Goal: Task Accomplishment & Management: Complete application form

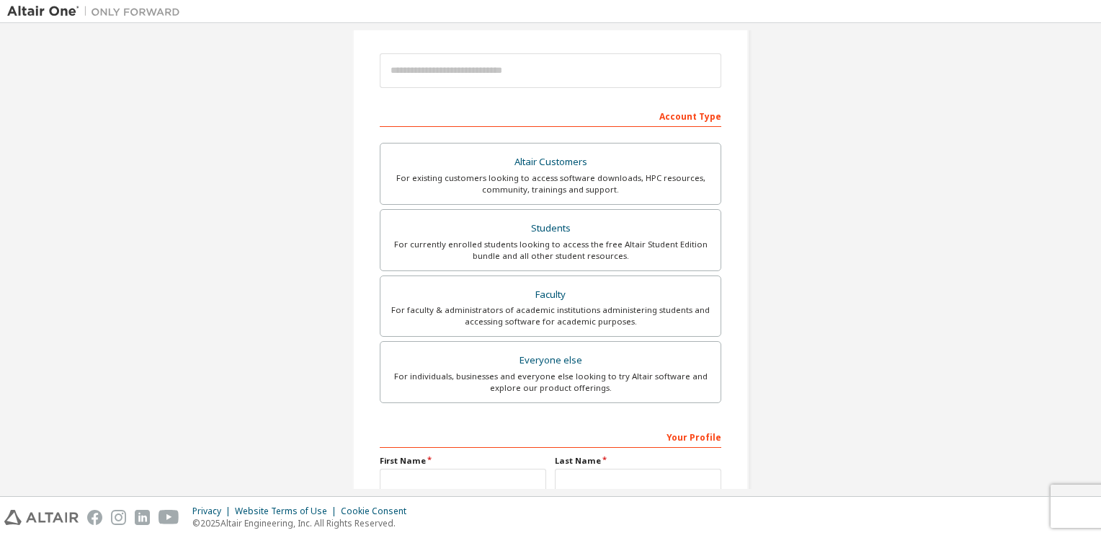
scroll to position [145, 0]
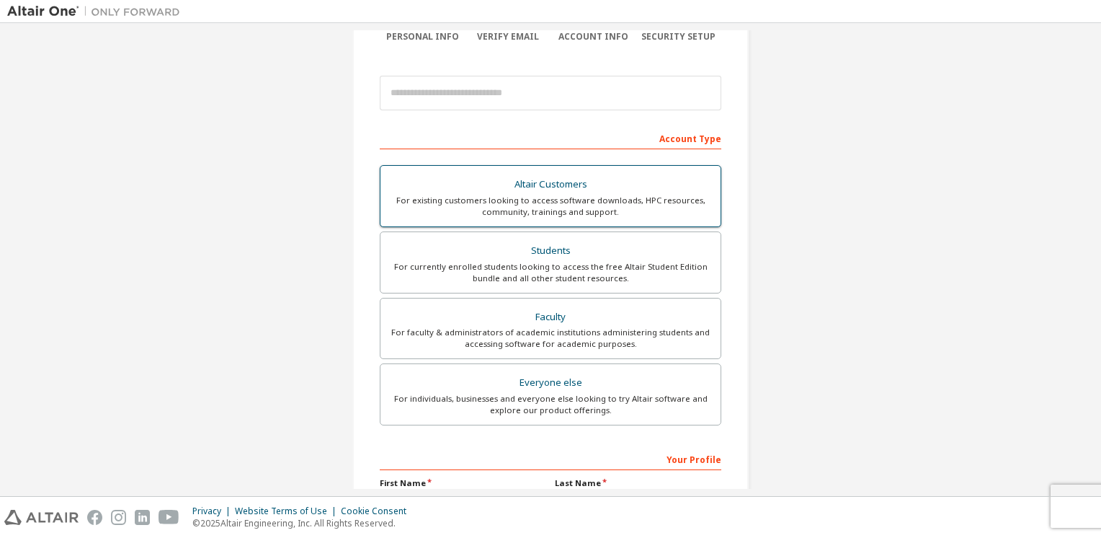
scroll to position [165, 0]
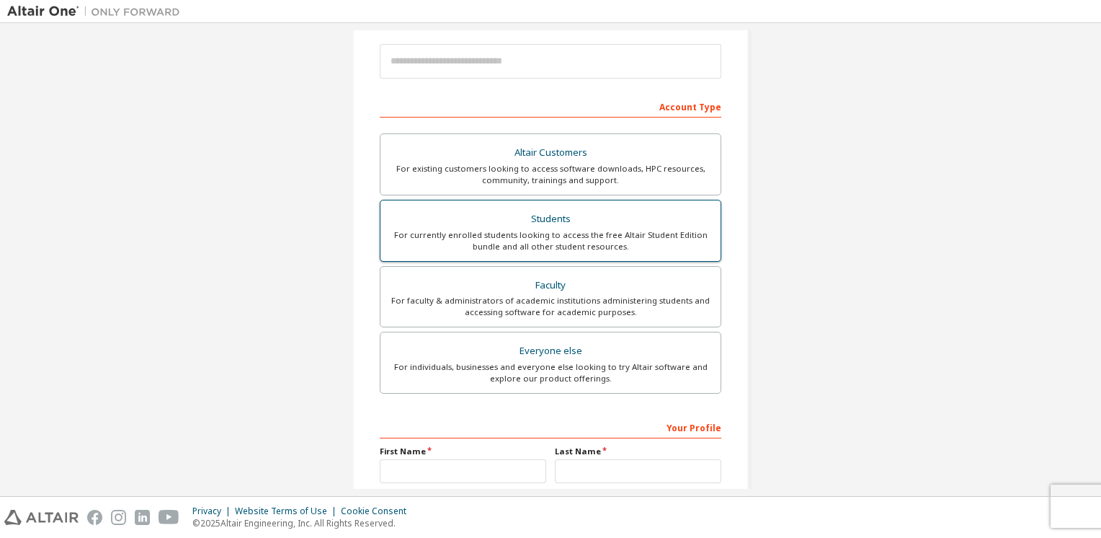
click at [556, 221] on div "Students" at bounding box center [550, 219] width 323 height 20
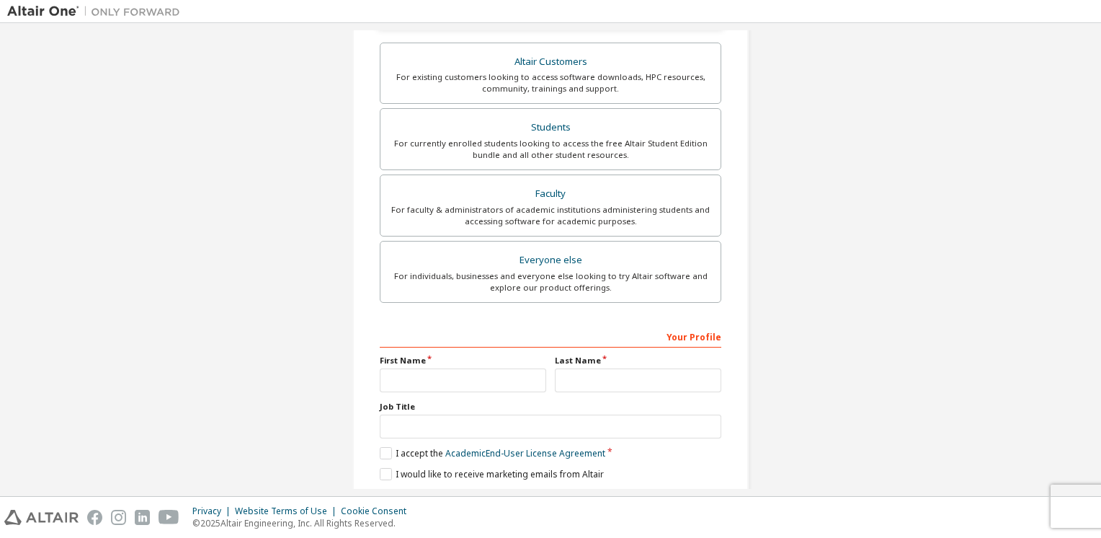
scroll to position [339, 0]
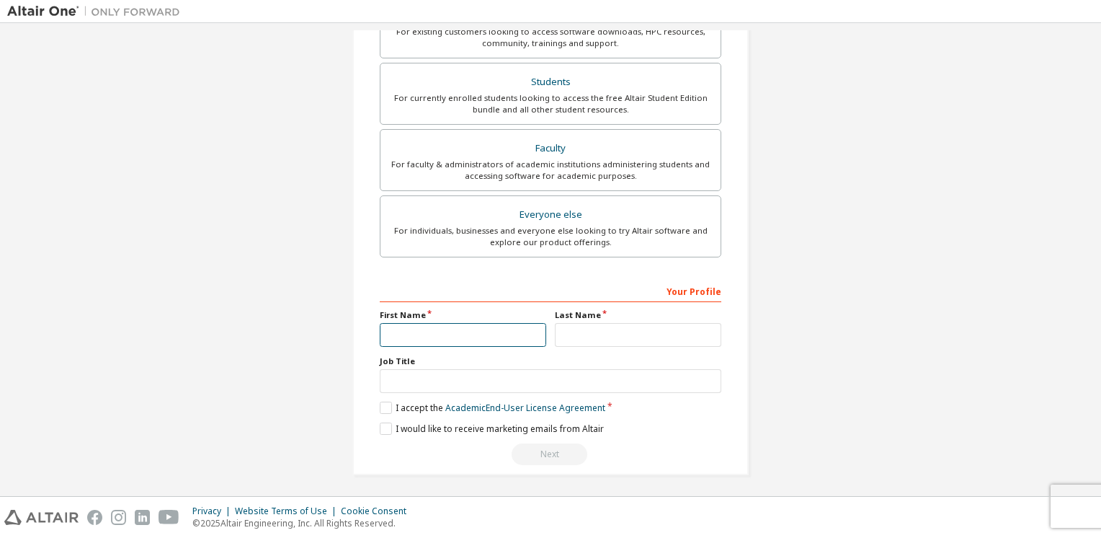
click at [463, 337] on input "text" at bounding box center [463, 335] width 166 height 24
type input "****"
click at [576, 337] on input "text" at bounding box center [638, 335] width 166 height 24
type input "********"
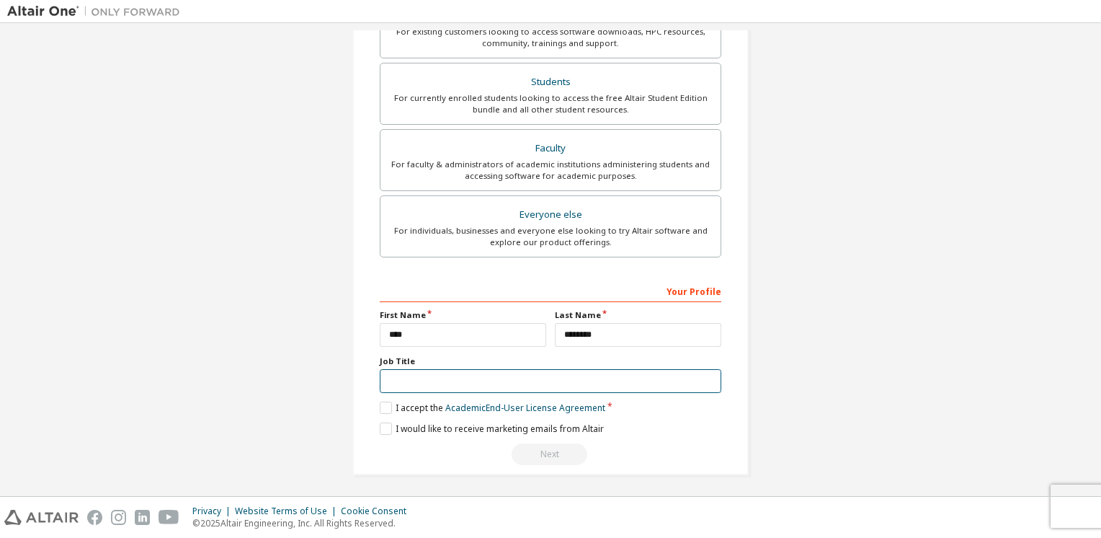
click at [562, 383] on input "text" at bounding box center [551, 381] width 342 height 24
type input "*******"
click at [382, 406] on label "I accept the Academic End-User License Agreement" at bounding box center [493, 407] width 226 height 12
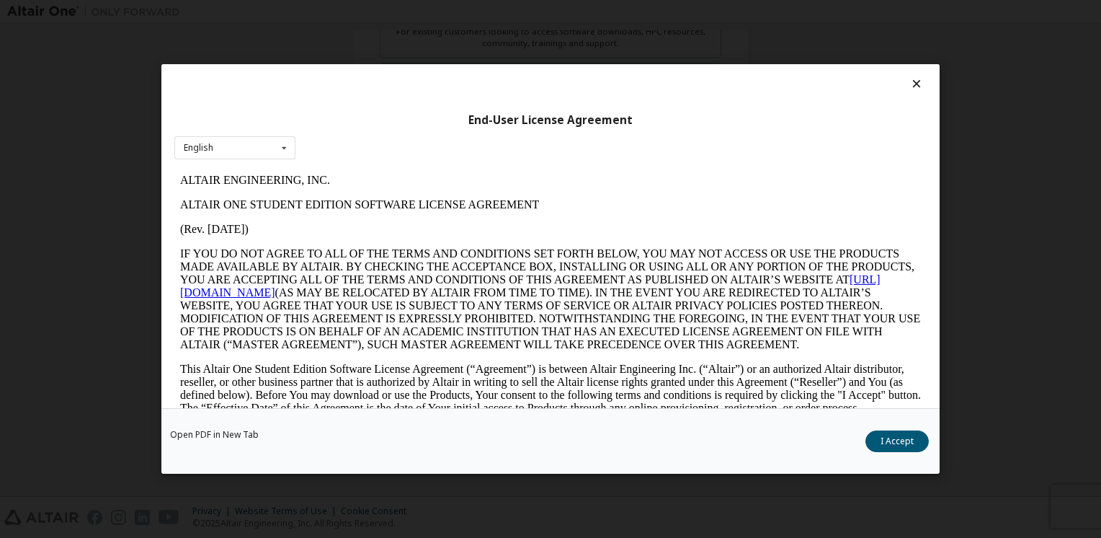
scroll to position [0, 0]
click at [239, 151] on div "English English" at bounding box center [234, 148] width 121 height 24
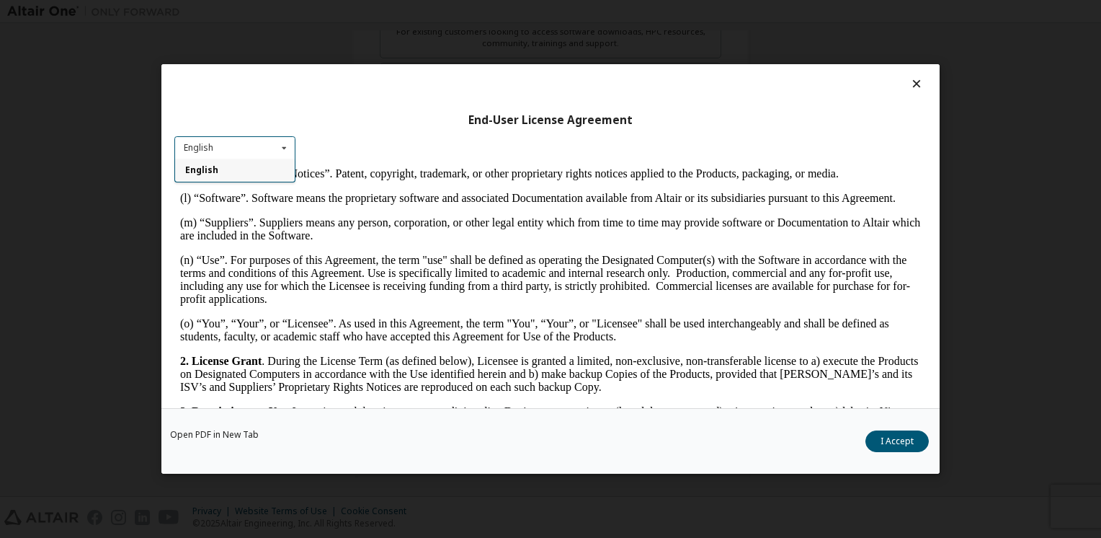
scroll to position [703, 0]
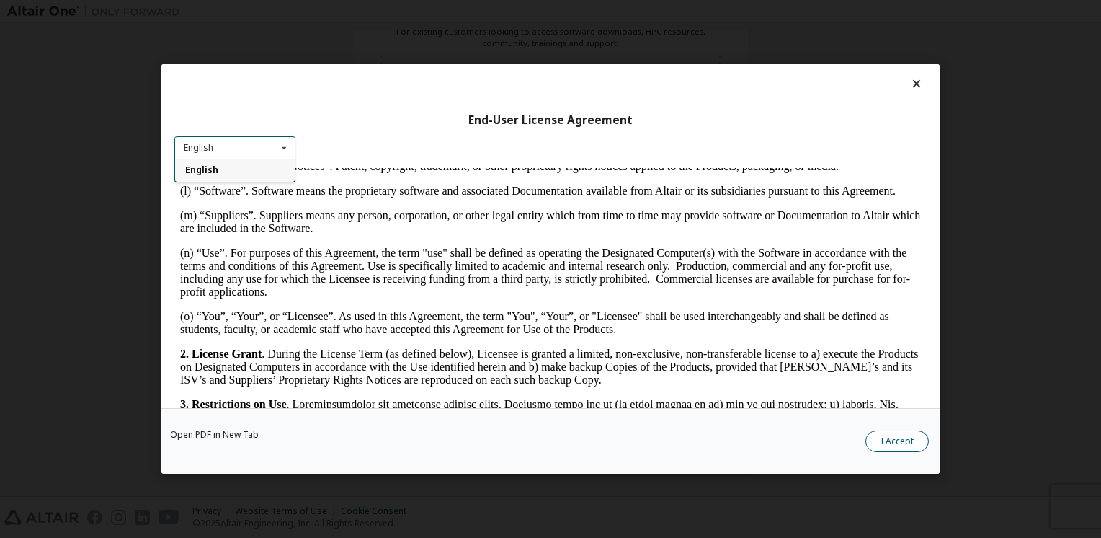
click at [894, 440] on button "I Accept" at bounding box center [896, 441] width 63 height 22
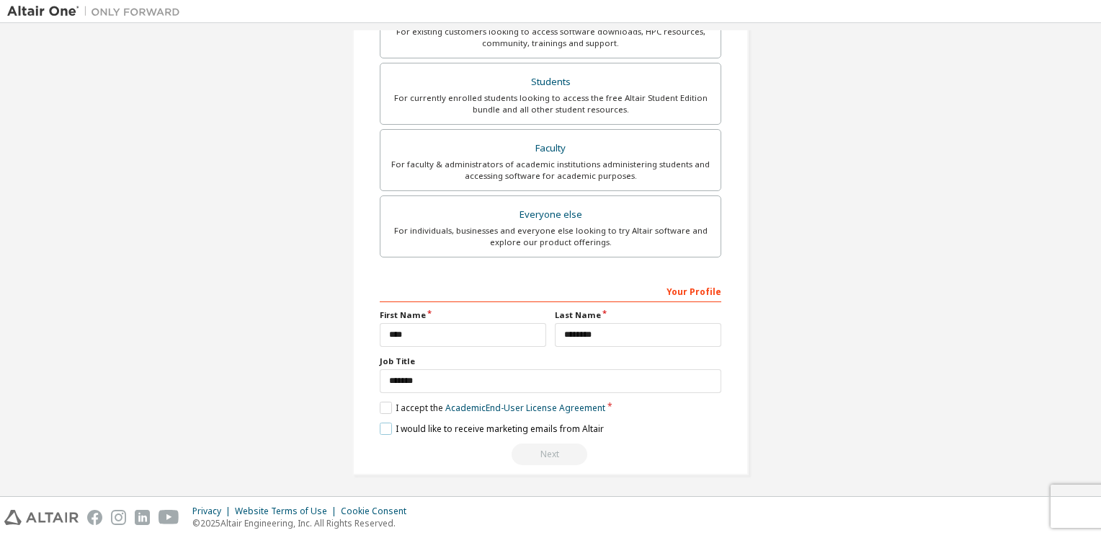
click at [398, 431] on label "I would like to receive marketing emails from Altair" at bounding box center [492, 428] width 224 height 12
click at [382, 424] on label "I would like to receive marketing emails from Altair" at bounding box center [492, 428] width 224 height 12
click at [382, 405] on label "I accept the Academic End-User License Agreement" at bounding box center [493, 407] width 226 height 12
click at [384, 401] on label "I accept the Academic End-User License Agreement" at bounding box center [493, 407] width 226 height 12
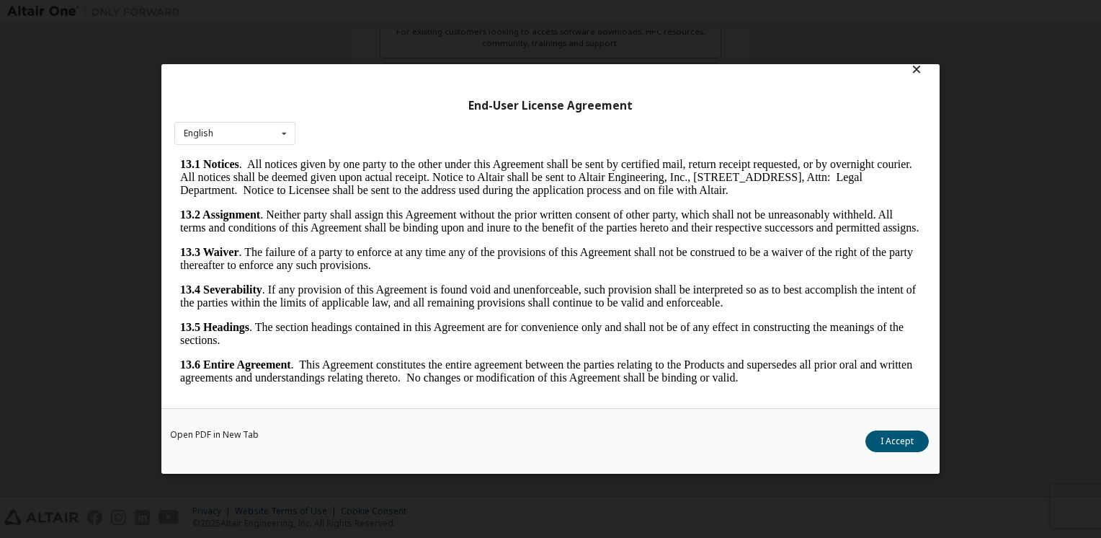
scroll to position [18, 0]
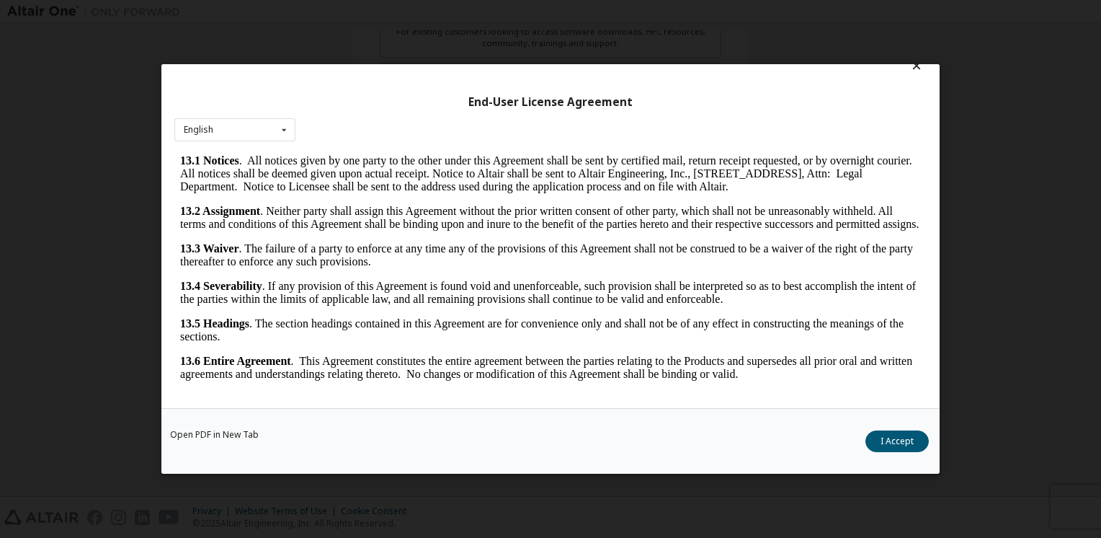
click at [909, 68] on icon at bounding box center [916, 65] width 15 height 13
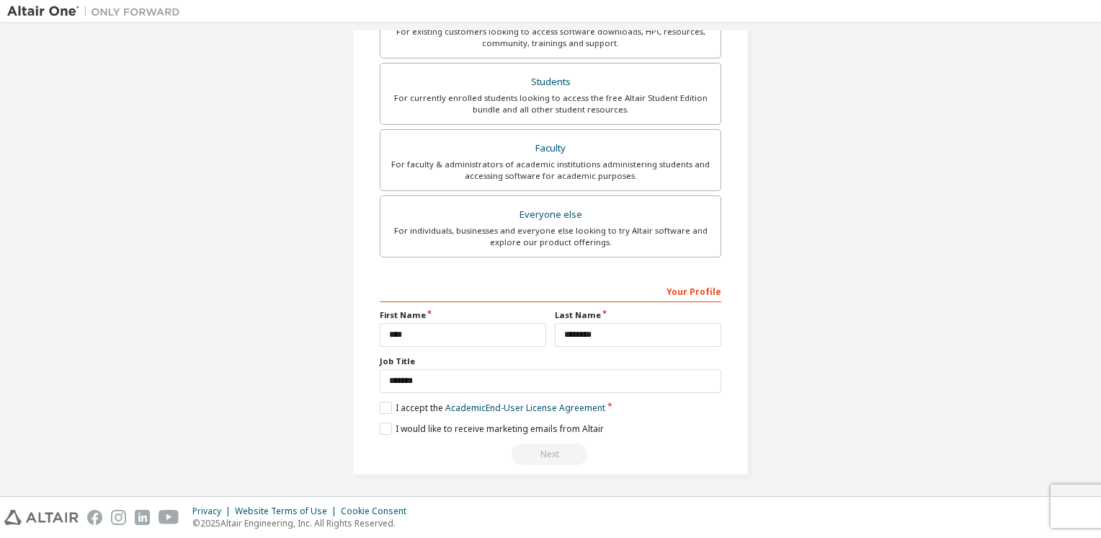
click at [541, 448] on div "Next" at bounding box center [551, 454] width 342 height 22
click at [401, 407] on label "I accept the Academic End-User License Agreement" at bounding box center [493, 407] width 226 height 12
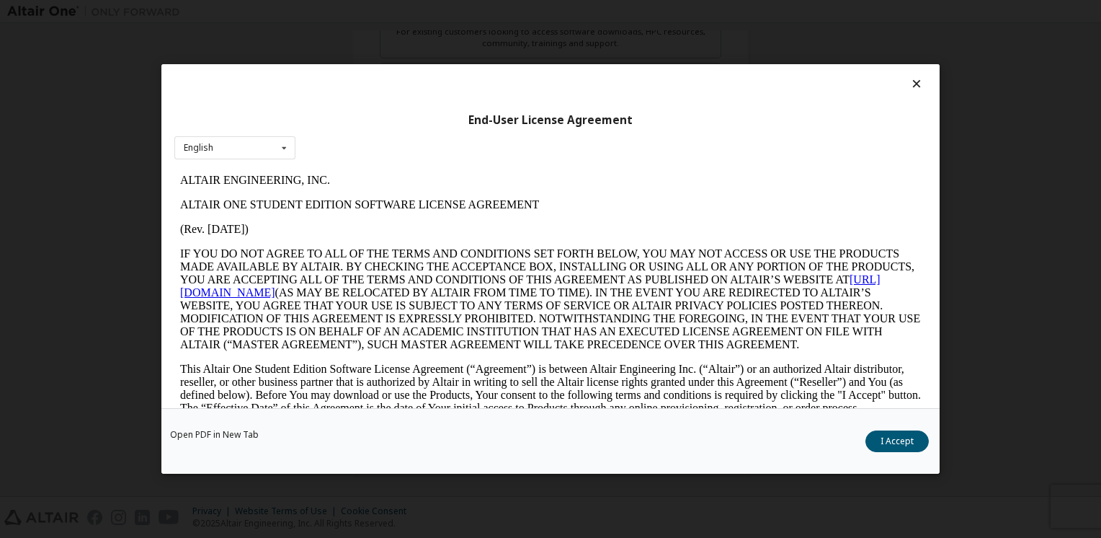
scroll to position [0, 0]
click at [905, 432] on button "I Accept" at bounding box center [896, 441] width 63 height 22
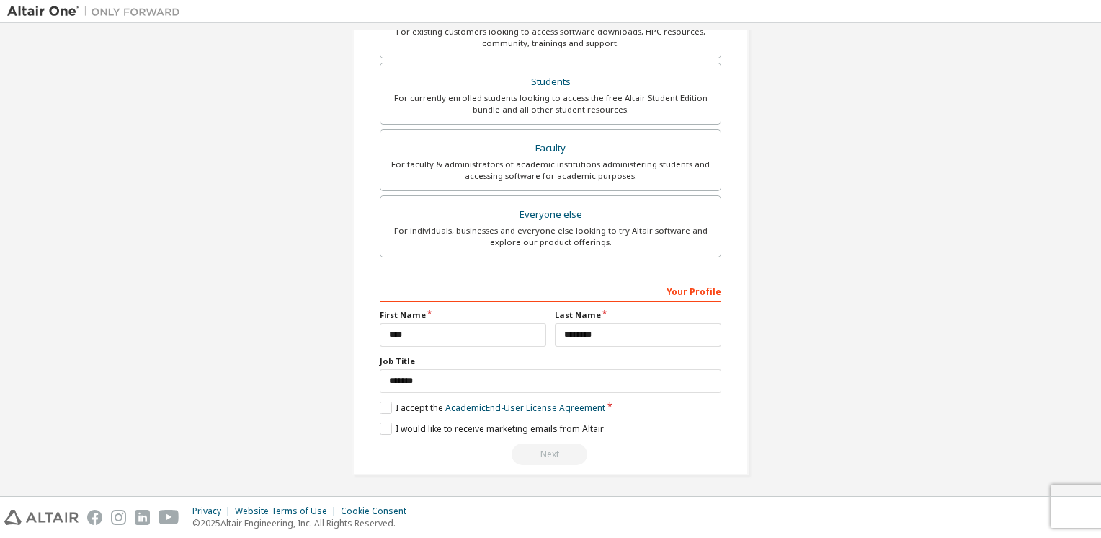
click at [540, 391] on div "**********" at bounding box center [551, 372] width 342 height 187
click at [400, 427] on label "I would like to receive marketing emails from Altair" at bounding box center [492, 428] width 224 height 12
click at [548, 457] on div "Next" at bounding box center [551, 454] width 342 height 22
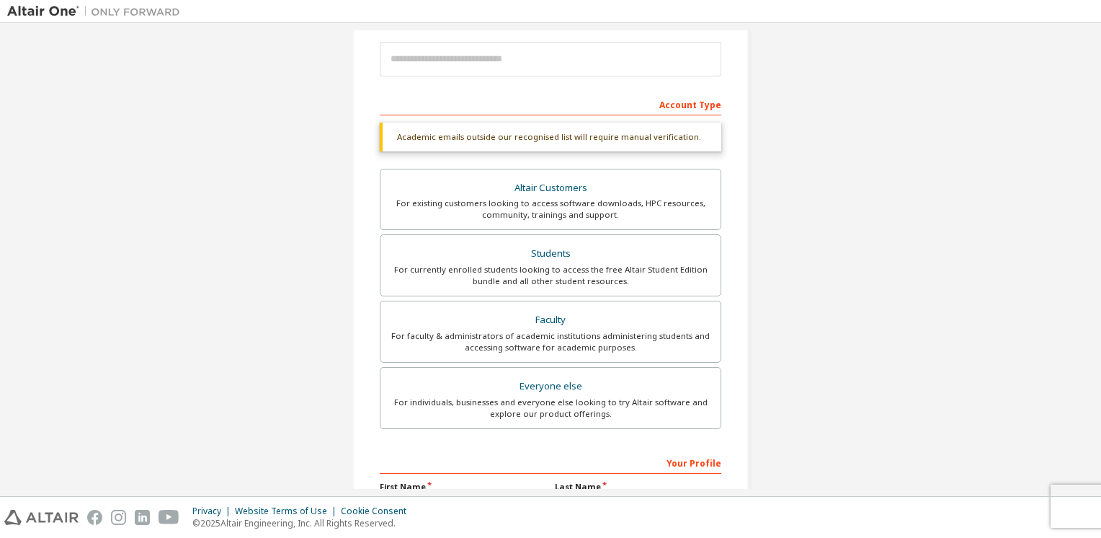
scroll to position [74, 0]
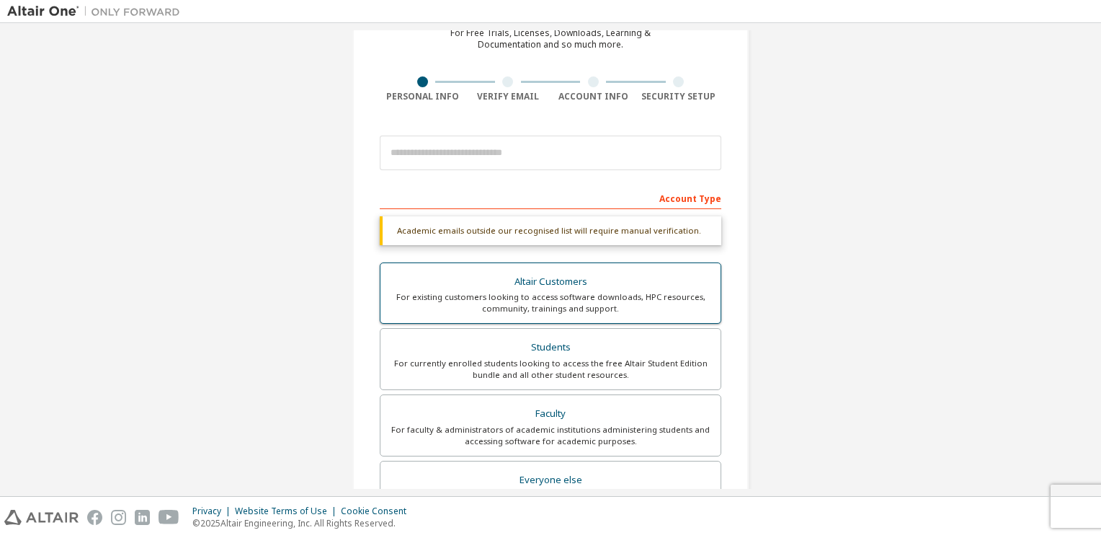
click at [590, 279] on div "Altair Customers" at bounding box center [550, 282] width 323 height 20
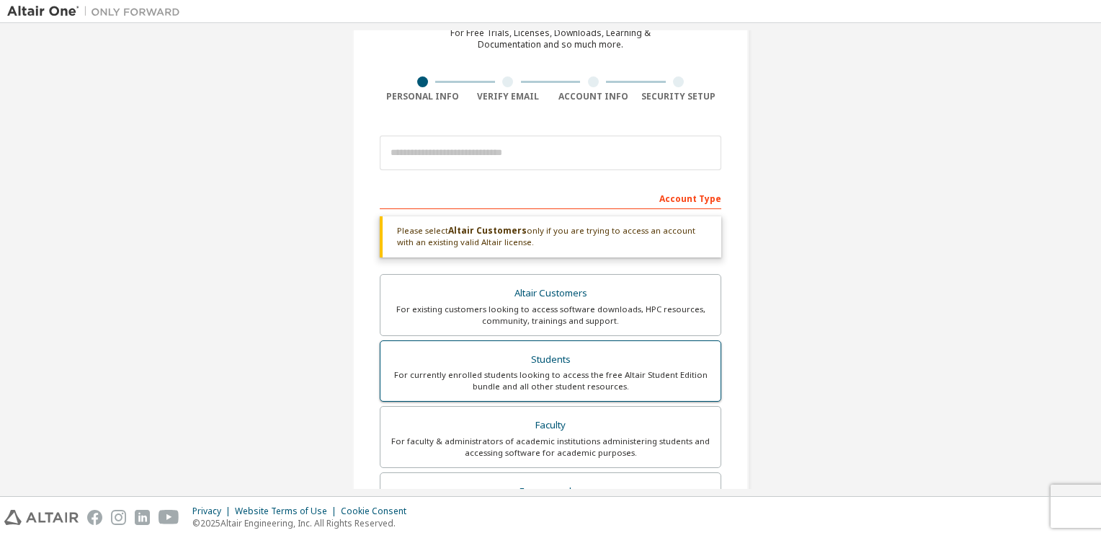
click at [567, 365] on div "Students" at bounding box center [550, 359] width 323 height 20
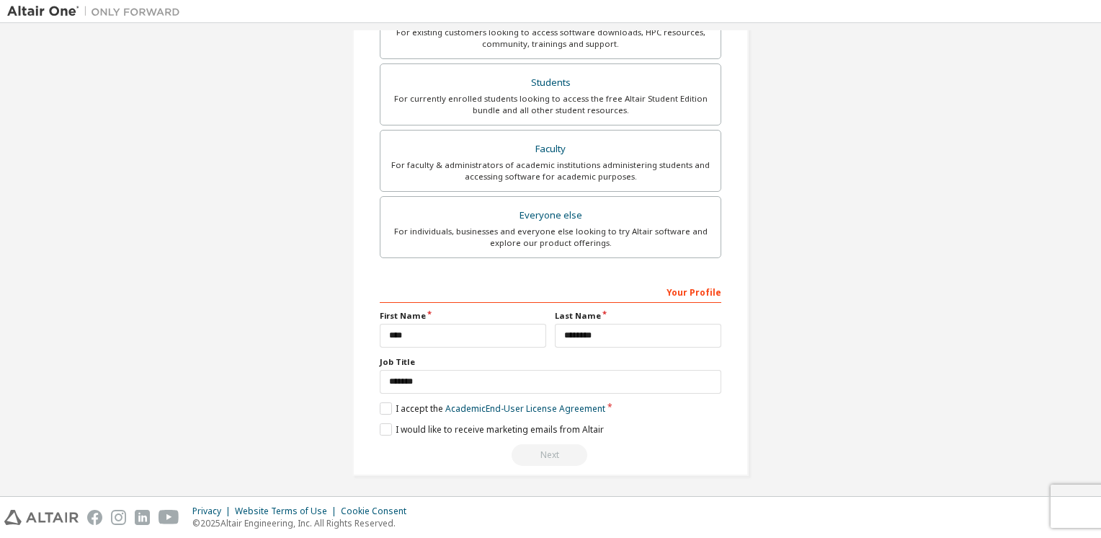
scroll to position [339, 0]
click at [545, 462] on div "Create an Altair One Account For Free Trials, Licenses, Downloads, Learning & D…" at bounding box center [550, 92] width 396 height 766
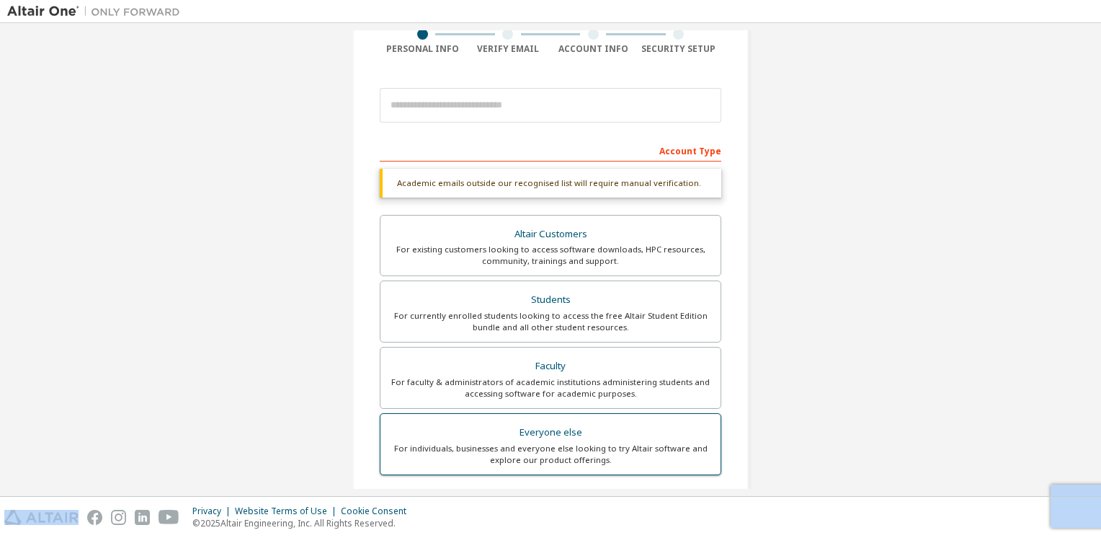
scroll to position [95, 0]
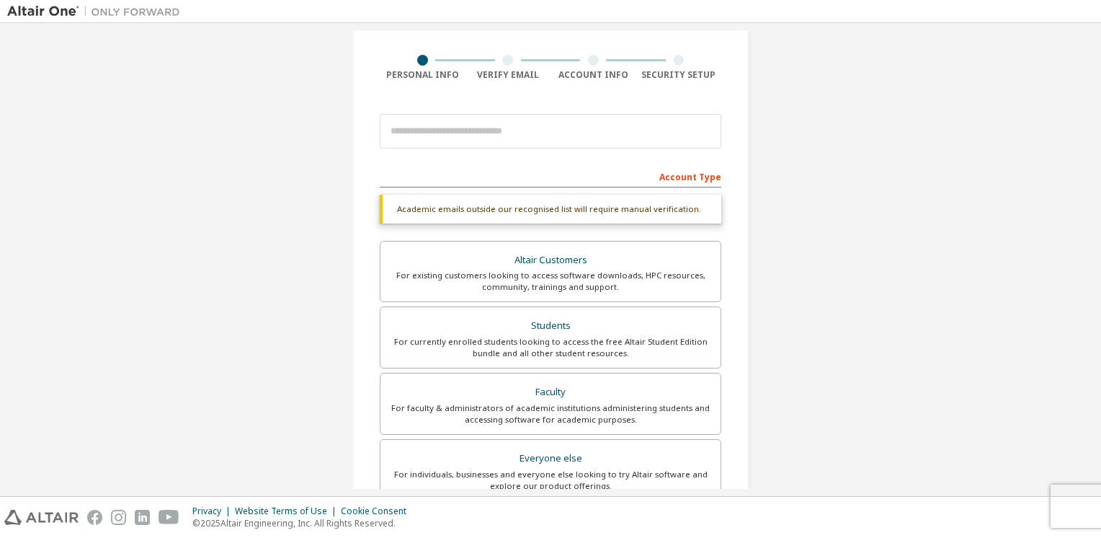
click at [507, 62] on div at bounding box center [507, 60] width 11 height 11
click at [592, 70] on div "Account Info" at bounding box center [594, 75] width 86 height 12
click at [704, 66] on div "Security Setup" at bounding box center [679, 68] width 86 height 26
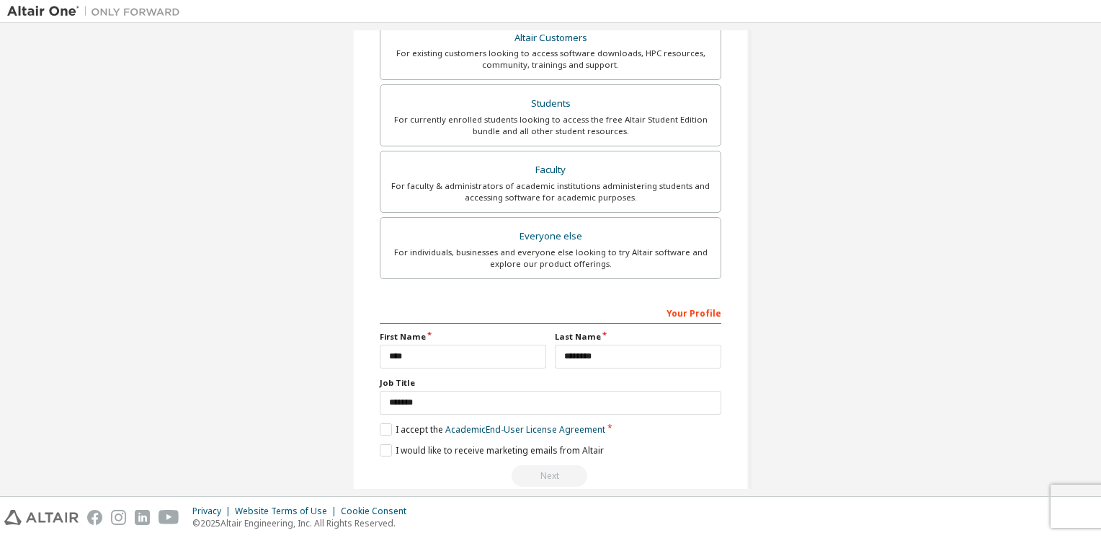
scroll to position [339, 0]
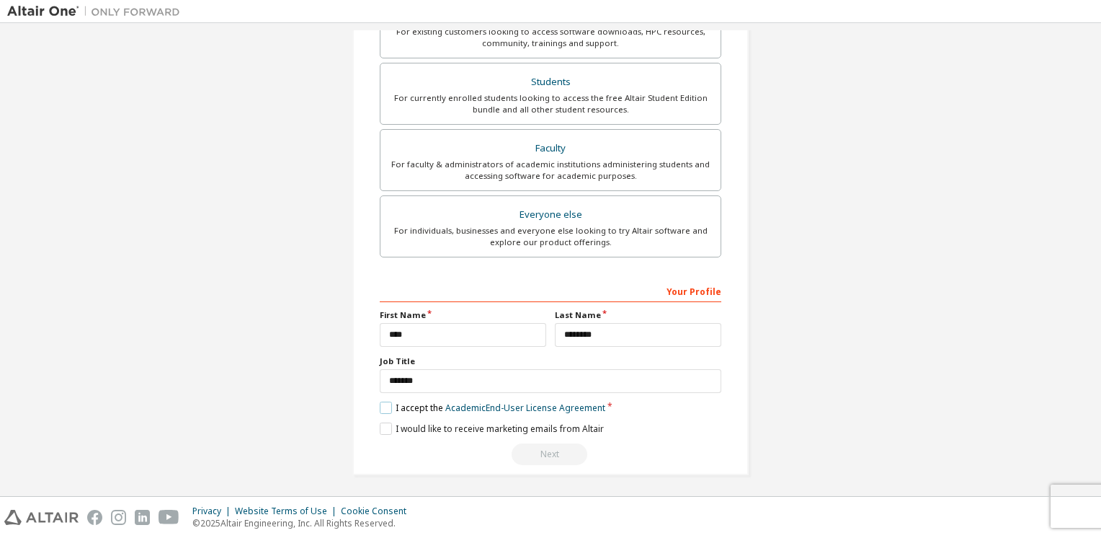
click at [381, 405] on label "I accept the Academic End-User License Agreement" at bounding box center [493, 407] width 226 height 12
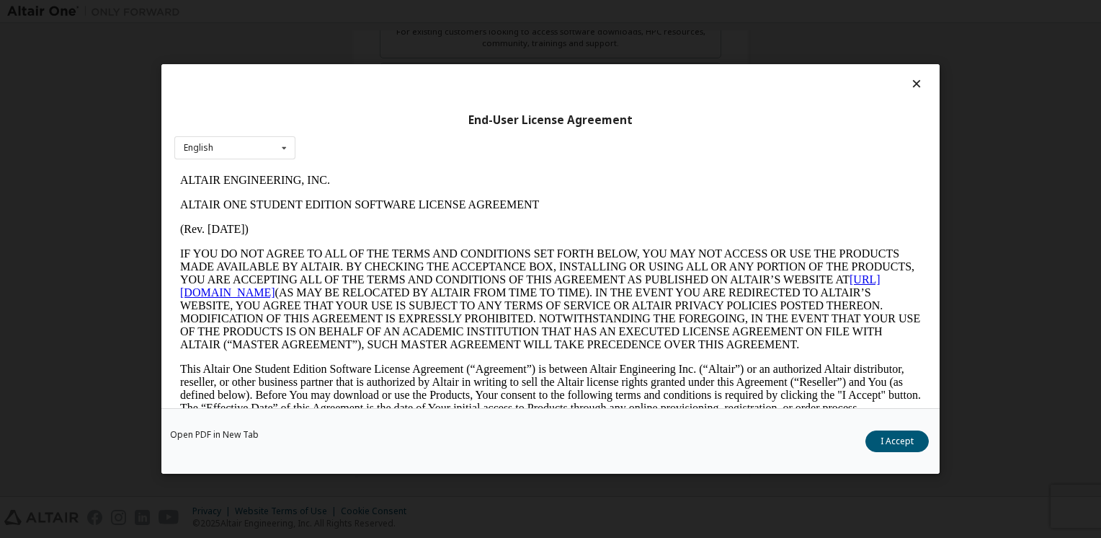
scroll to position [0, 0]
click at [262, 293] on link "https://altairone.com" at bounding box center [530, 285] width 700 height 25
click at [887, 445] on button "I Accept" at bounding box center [896, 441] width 63 height 22
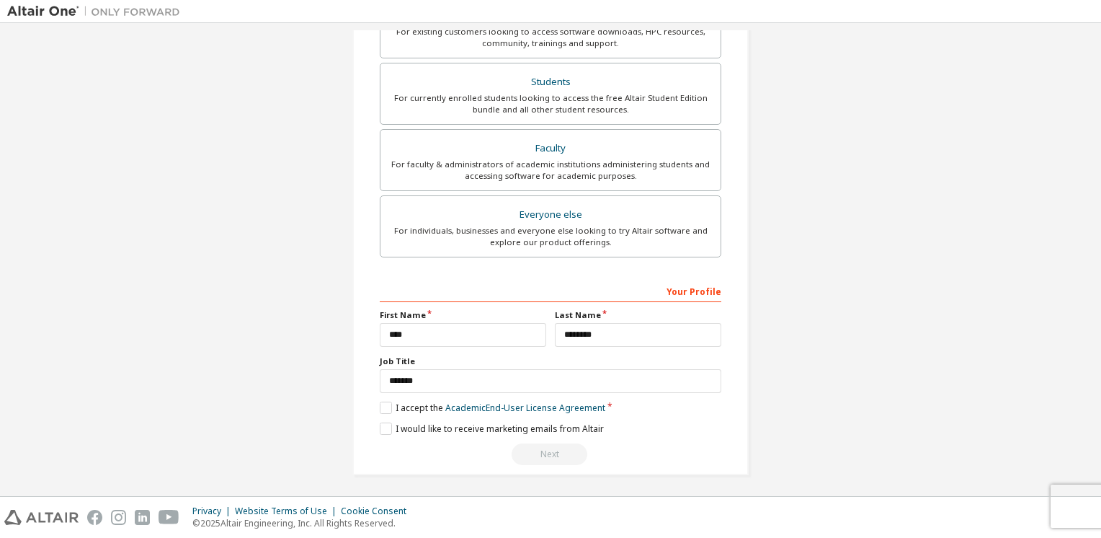
click at [535, 450] on div "Next" at bounding box center [551, 454] width 342 height 22
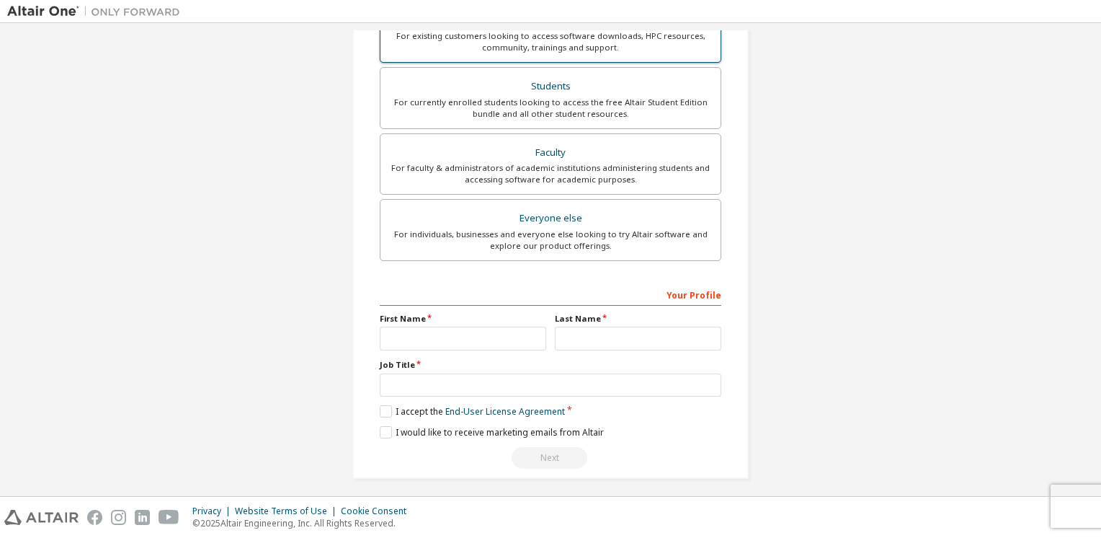
scroll to position [301, 0]
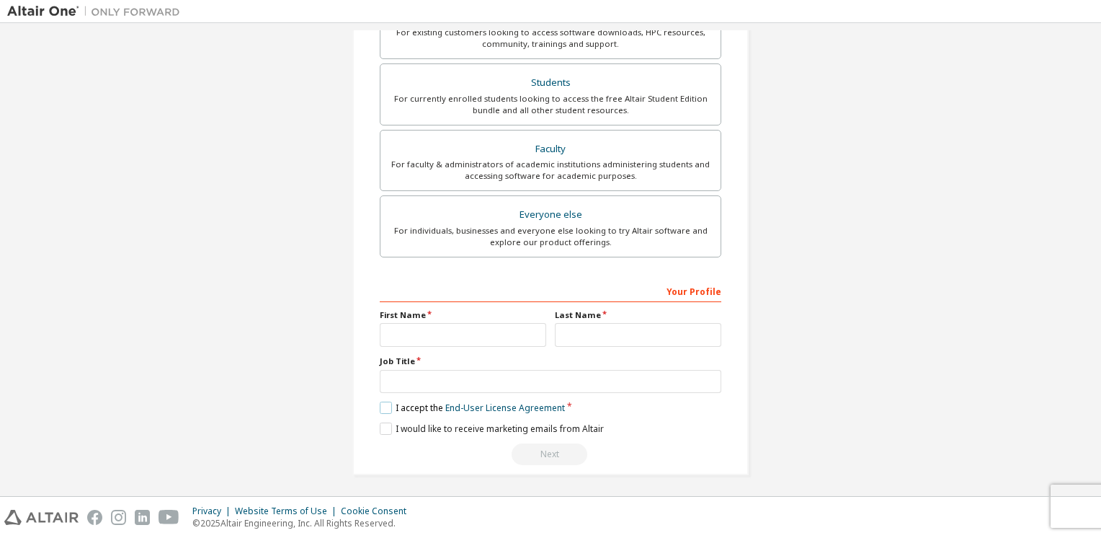
click at [383, 405] on label "I accept the End-User License Agreement" at bounding box center [472, 407] width 185 height 12
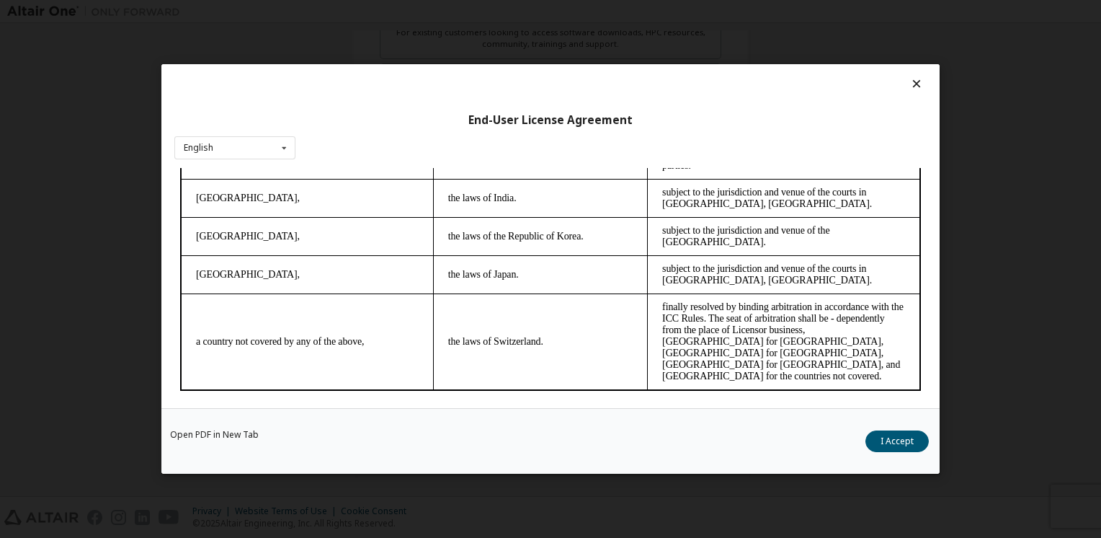
scroll to position [4033, 0]
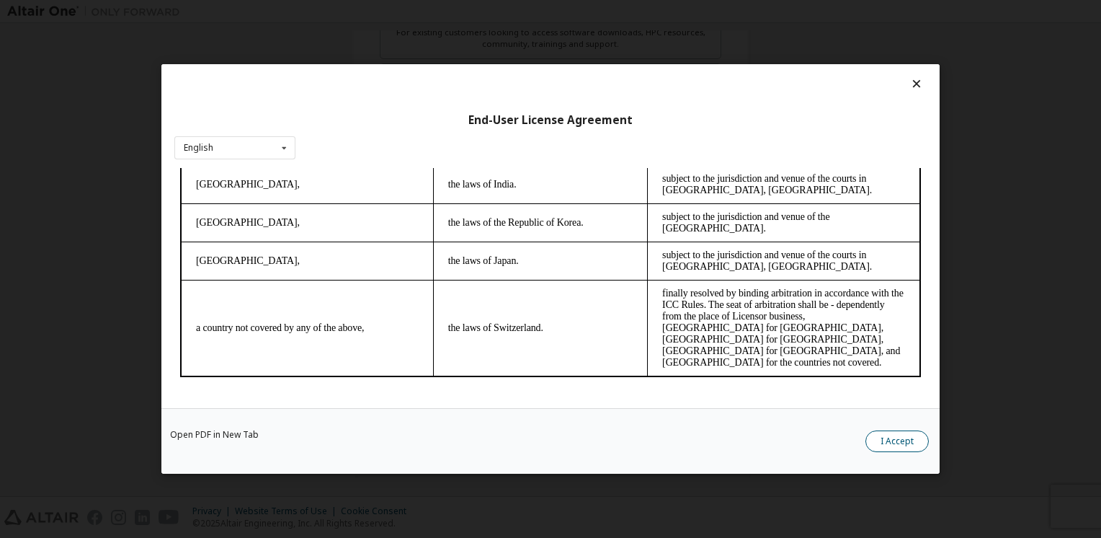
click at [883, 434] on button "I Accept" at bounding box center [896, 441] width 63 height 22
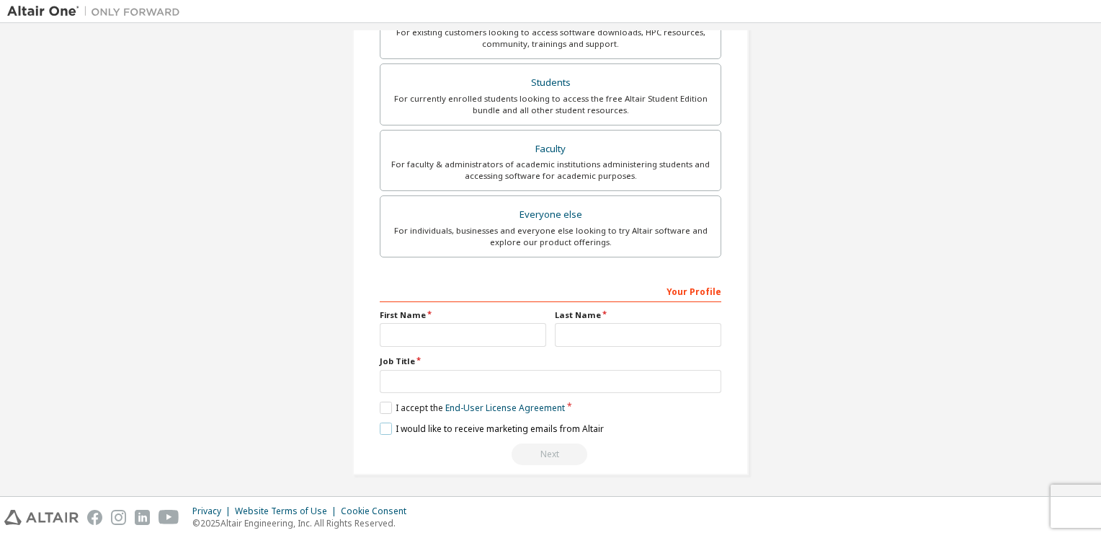
click at [383, 428] on label "I would like to receive marketing emails from Altair" at bounding box center [492, 428] width 224 height 12
click at [424, 330] on input "text" at bounding box center [463, 335] width 166 height 24
type input "*"
click at [603, 333] on input "text" at bounding box center [638, 335] width 166 height 24
type input "*"
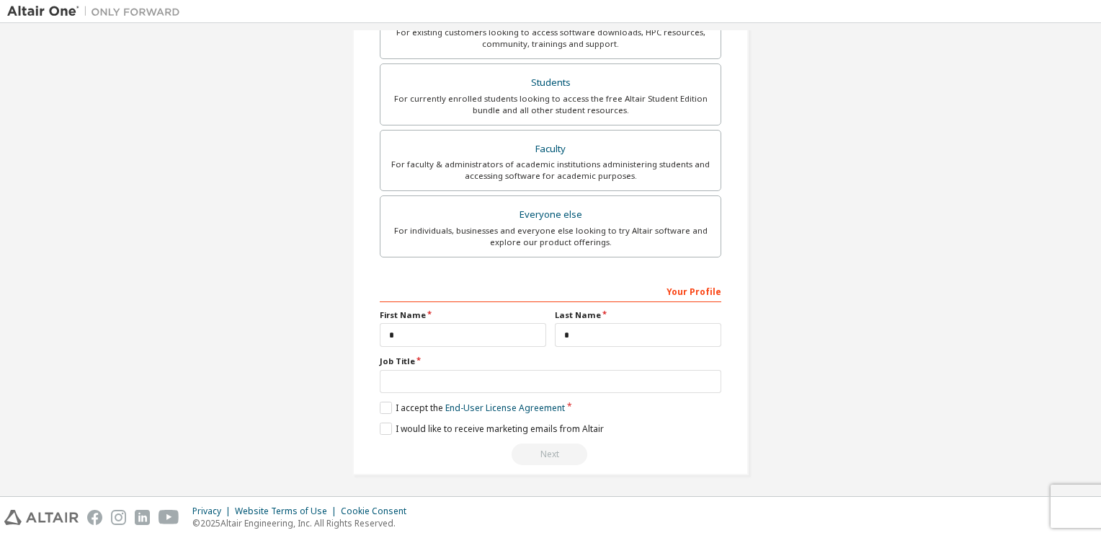
click at [545, 396] on div "**********" at bounding box center [551, 372] width 342 height 187
click at [542, 378] on input "text" at bounding box center [551, 382] width 342 height 24
type input "*"
click at [539, 458] on div "Next" at bounding box center [551, 454] width 342 height 22
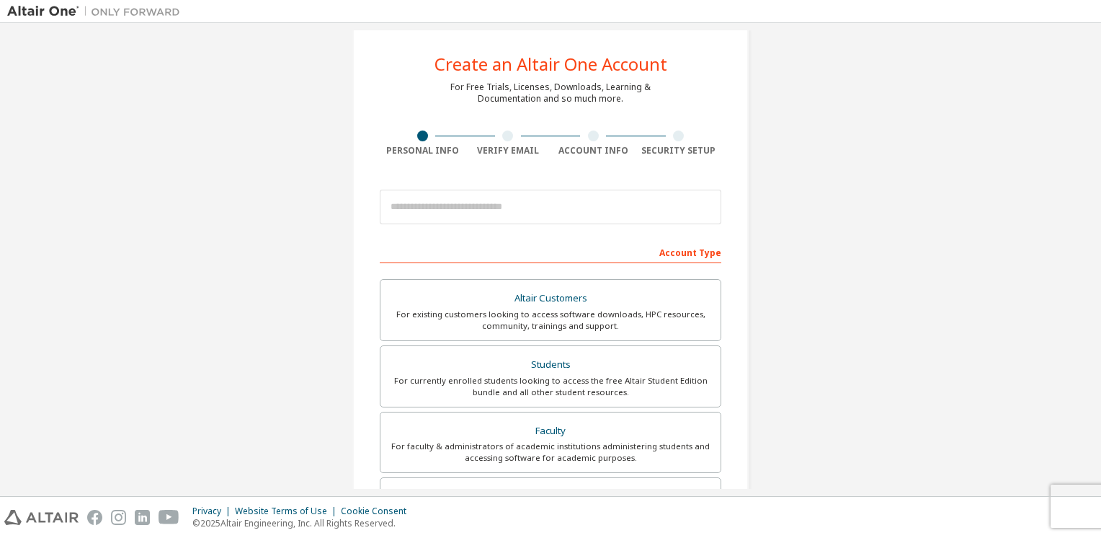
scroll to position [0, 0]
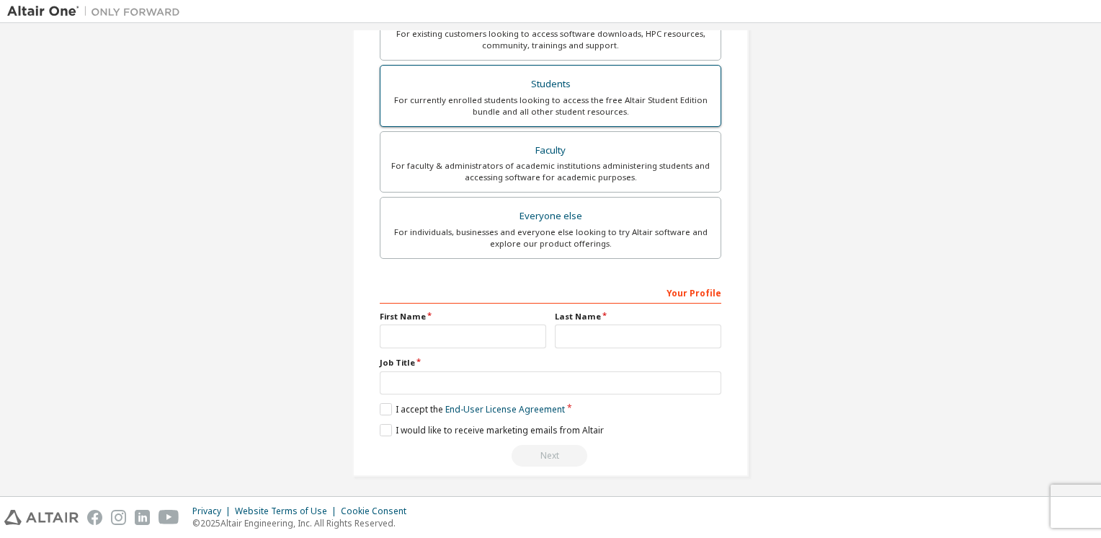
scroll to position [301, 0]
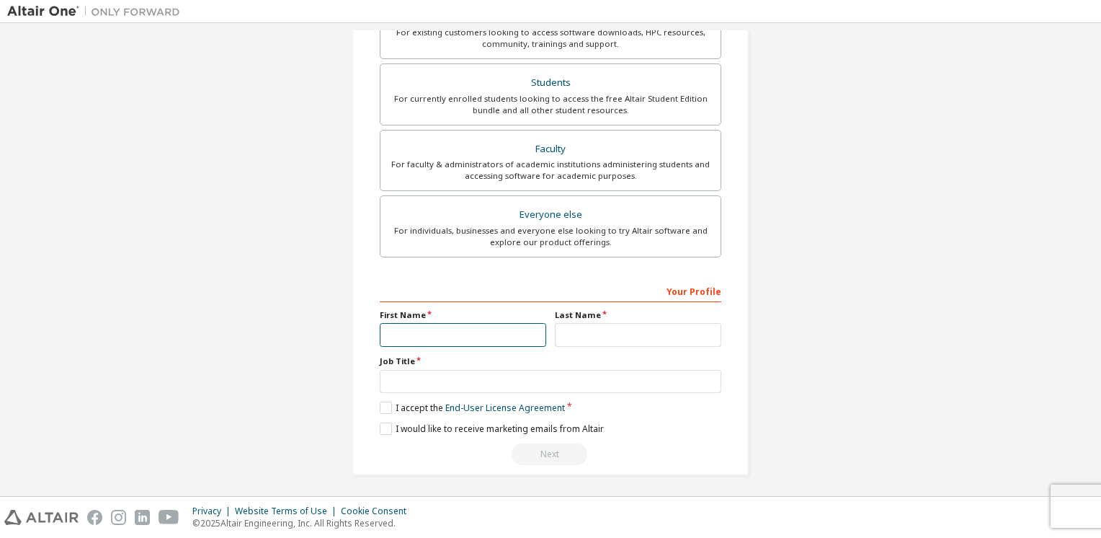
click at [459, 339] on input "text" at bounding box center [463, 335] width 166 height 24
type input "****"
drag, startPoint x: 615, startPoint y: 344, endPoint x: 613, endPoint y: 337, distance: 7.5
click at [613, 337] on div "Your Profile First Name **** Last Name Job Title Please provide State/Province …" at bounding box center [551, 372] width 342 height 187
click at [613, 337] on input "text" at bounding box center [638, 335] width 166 height 24
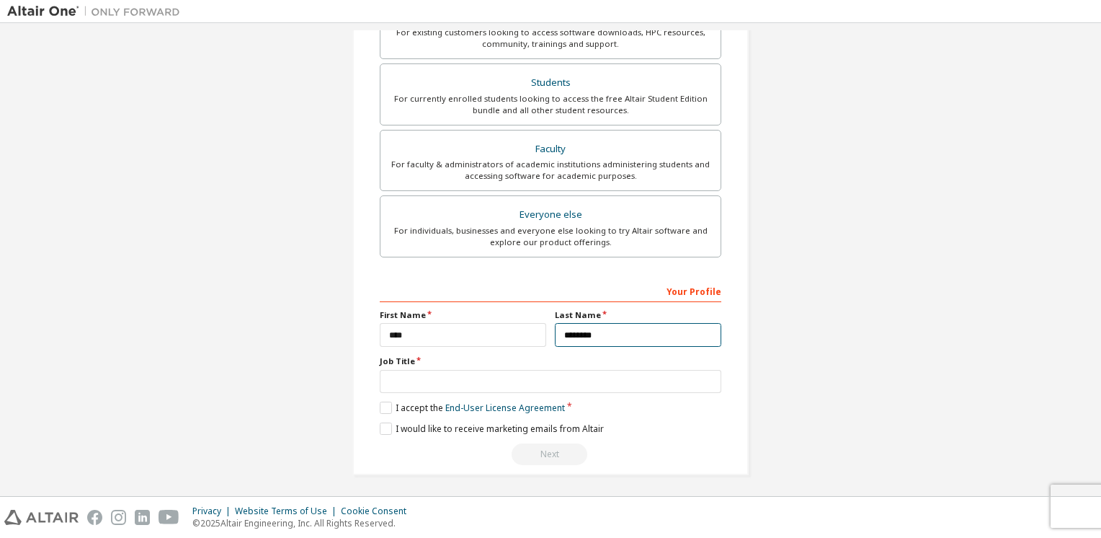
type input "********"
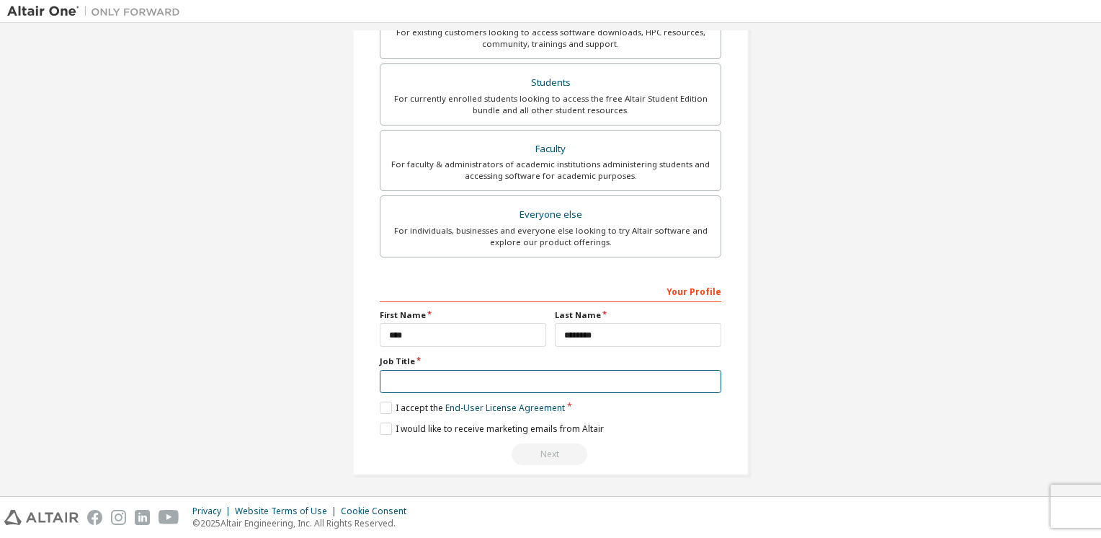
click at [455, 370] on input "text" at bounding box center [551, 382] width 342 height 24
type input "*******"
click at [387, 424] on label "I would like to receive marketing emails from Altair" at bounding box center [492, 428] width 224 height 12
click at [550, 452] on div "Next" at bounding box center [551, 454] width 342 height 22
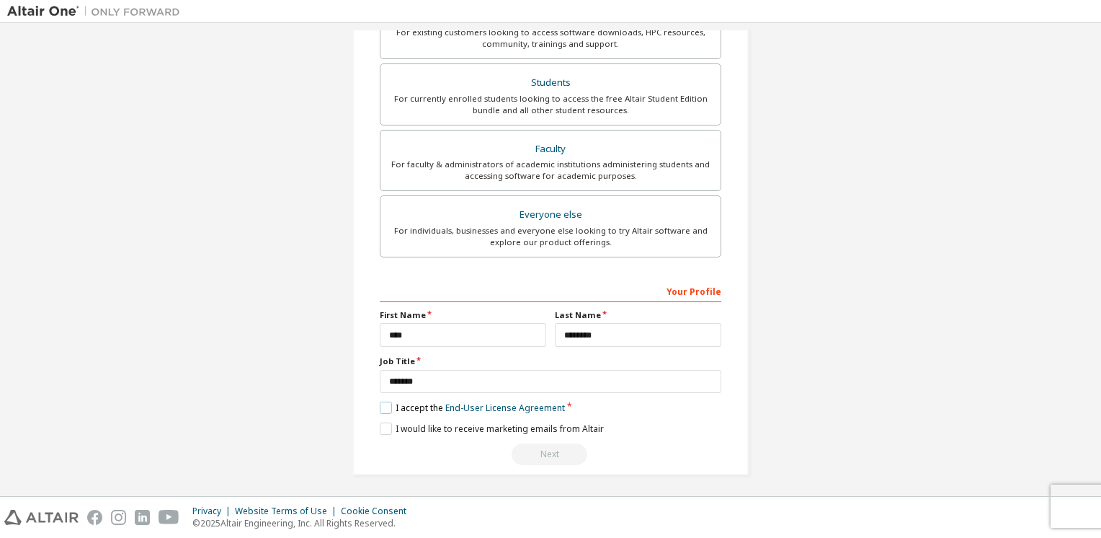
click at [380, 404] on label "I accept the End-User License Agreement" at bounding box center [472, 407] width 185 height 12
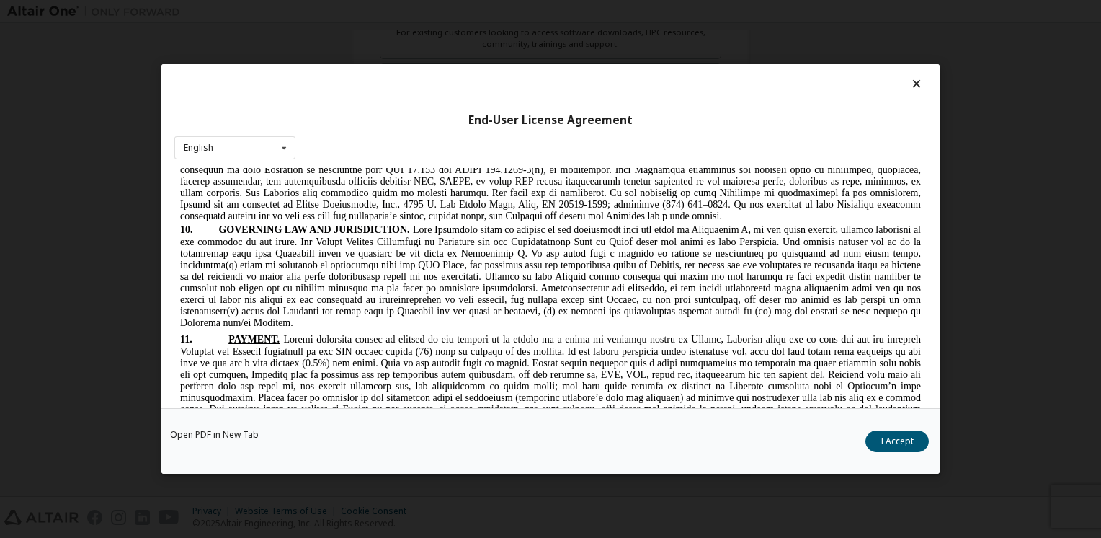
scroll to position [4040, 0]
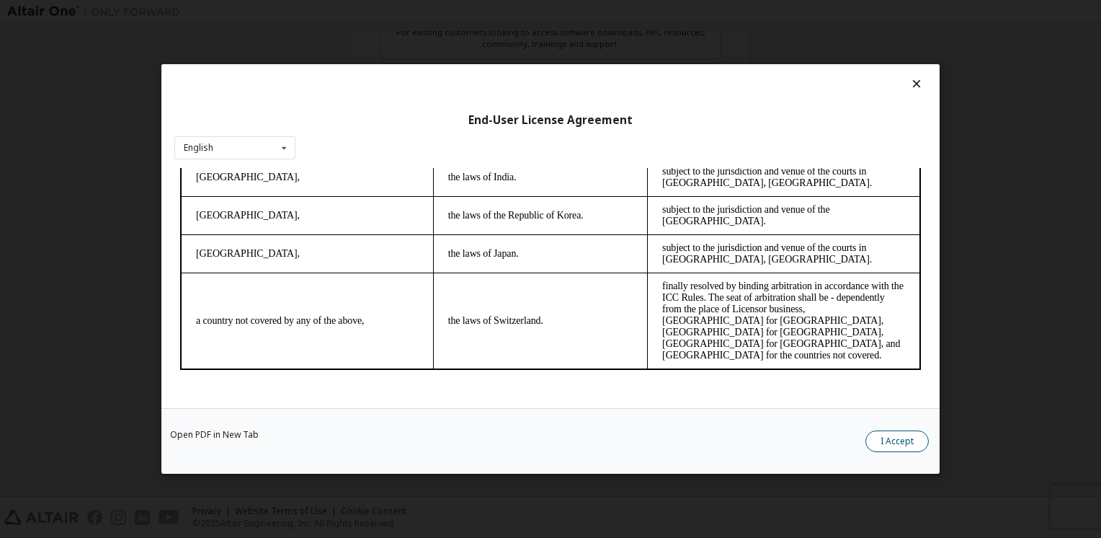
click at [883, 445] on button "I Accept" at bounding box center [896, 441] width 63 height 22
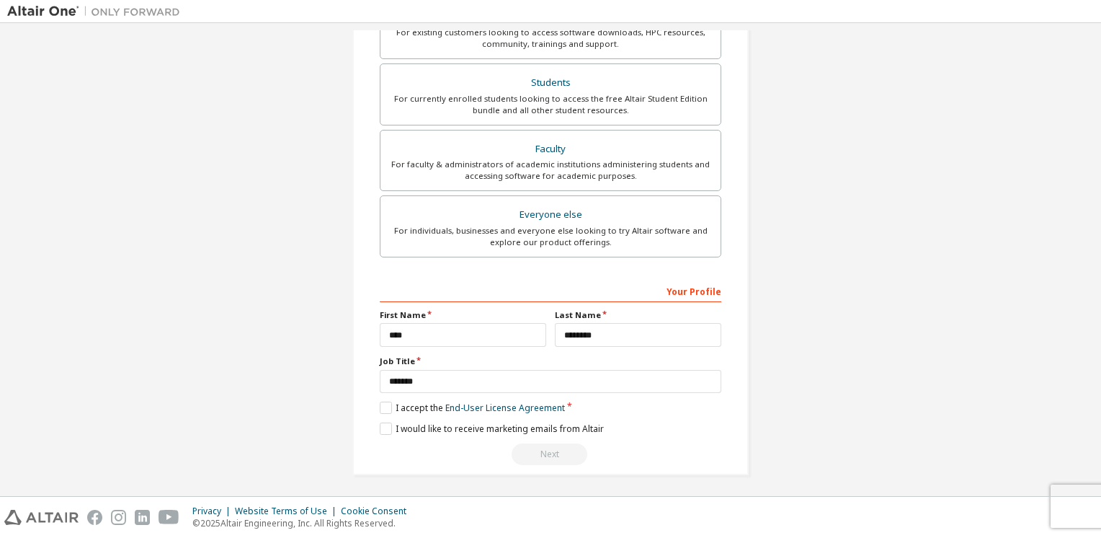
click at [540, 448] on div "Next" at bounding box center [551, 454] width 342 height 22
click at [540, 450] on div "Next" at bounding box center [551, 454] width 342 height 22
drag, startPoint x: 540, startPoint y: 450, endPoint x: 524, endPoint y: 450, distance: 15.9
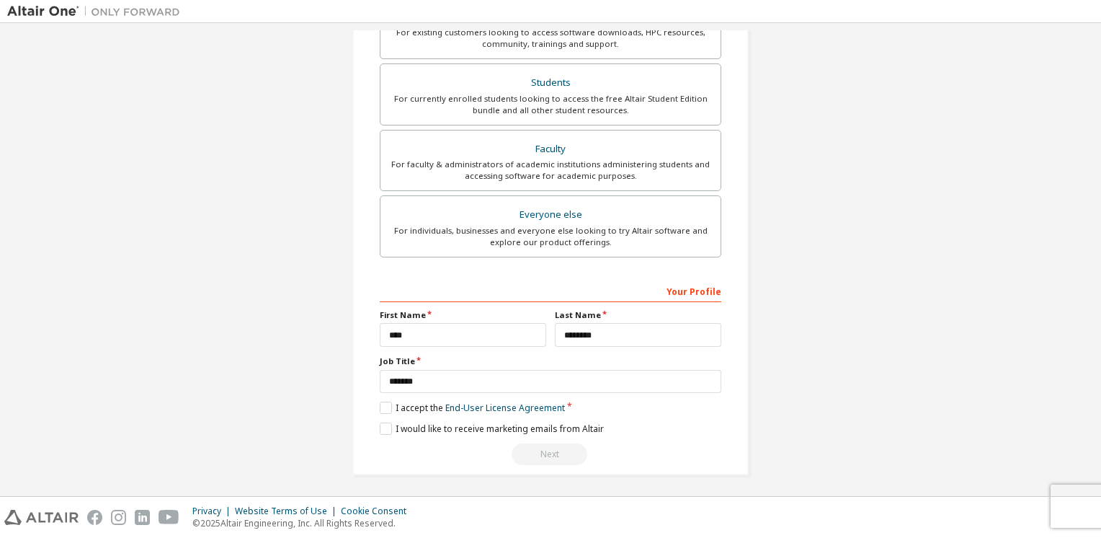
click at [524, 450] on div "Next" at bounding box center [551, 454] width 342 height 22
drag, startPoint x: 524, startPoint y: 450, endPoint x: 568, endPoint y: 449, distance: 44.0
click at [568, 449] on div "Next" at bounding box center [551, 454] width 342 height 22
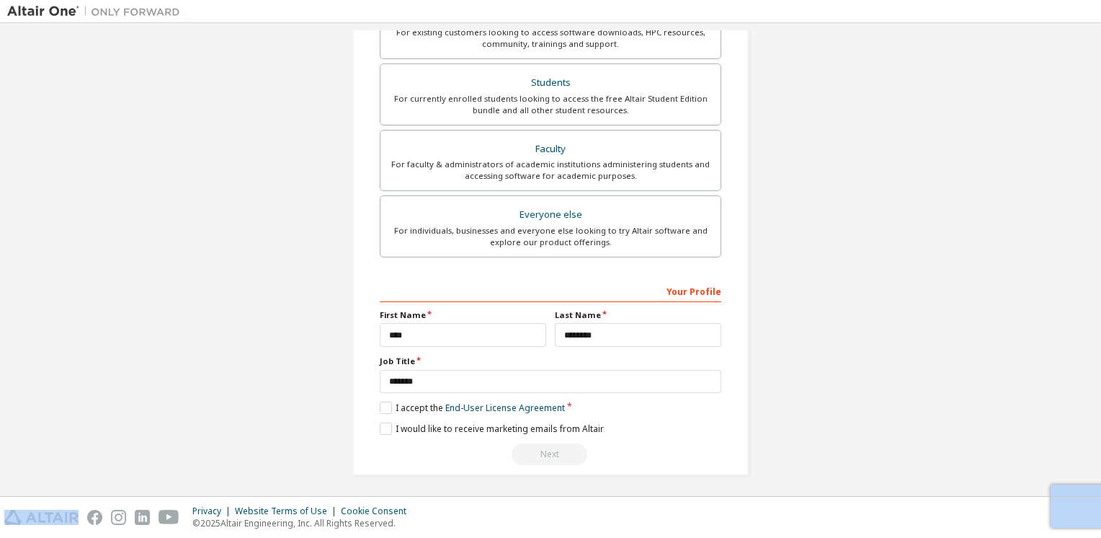
click at [568, 449] on div "Next" at bounding box center [551, 454] width 342 height 22
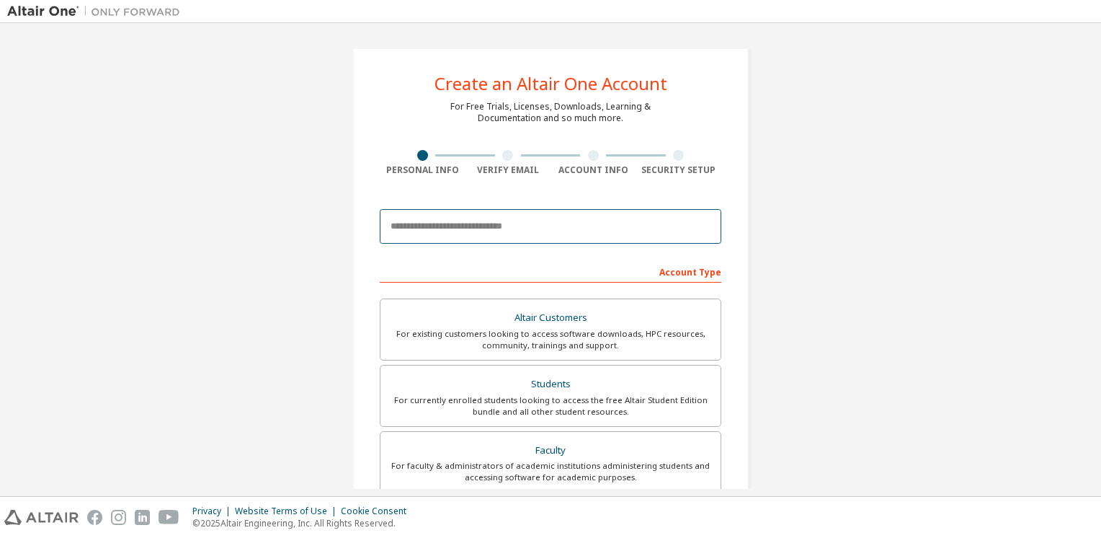
click at [509, 228] on input "email" at bounding box center [551, 226] width 342 height 35
type input "**********"
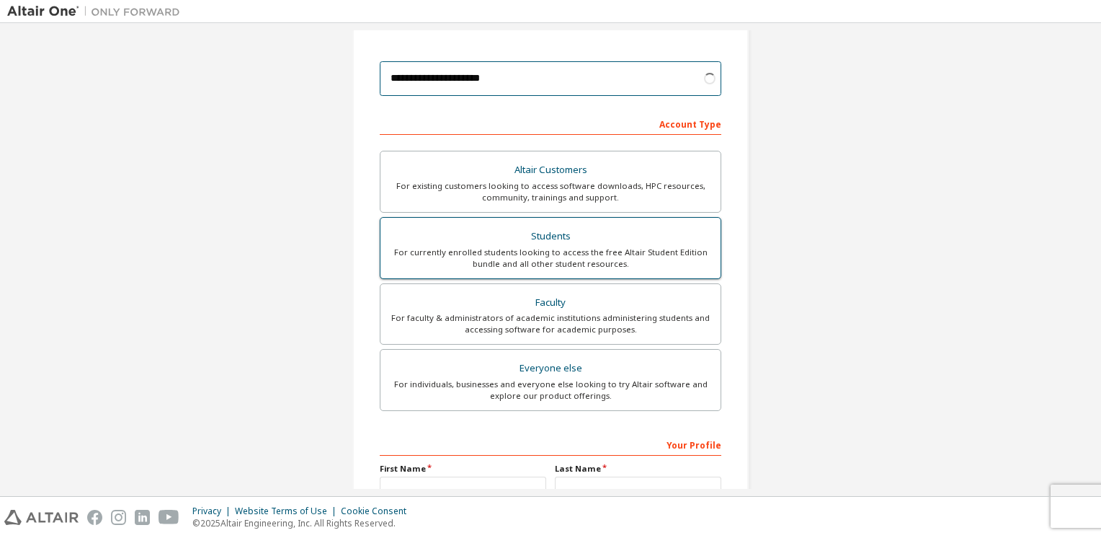
scroll to position [187, 0]
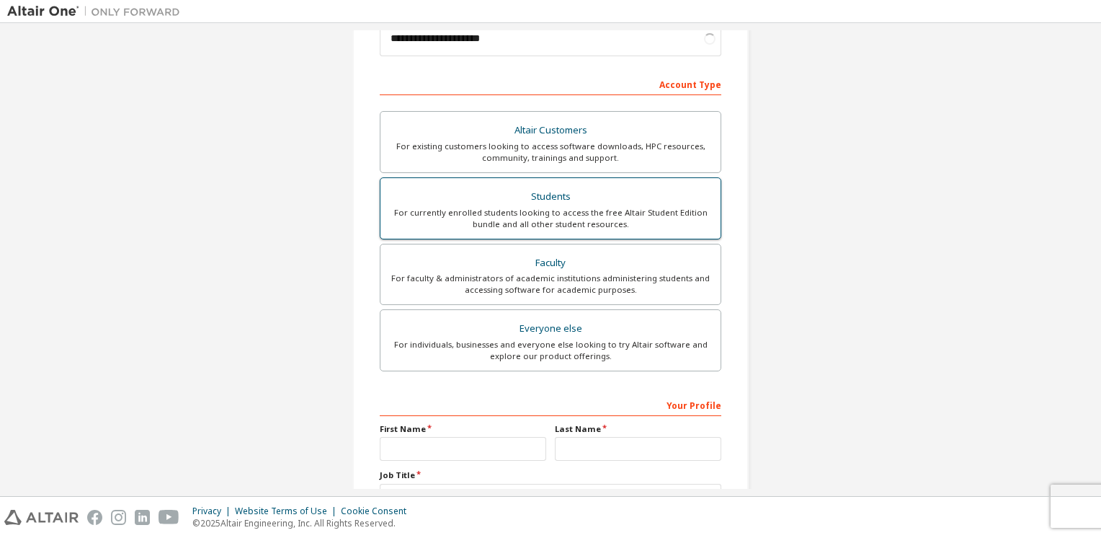
click at [548, 202] on div "Students" at bounding box center [550, 197] width 323 height 20
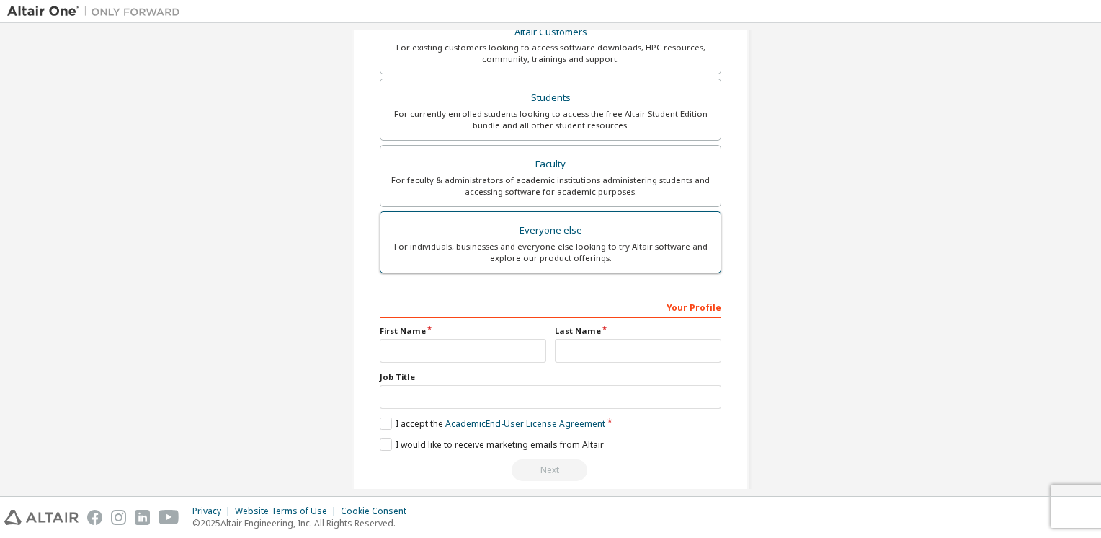
scroll to position [339, 0]
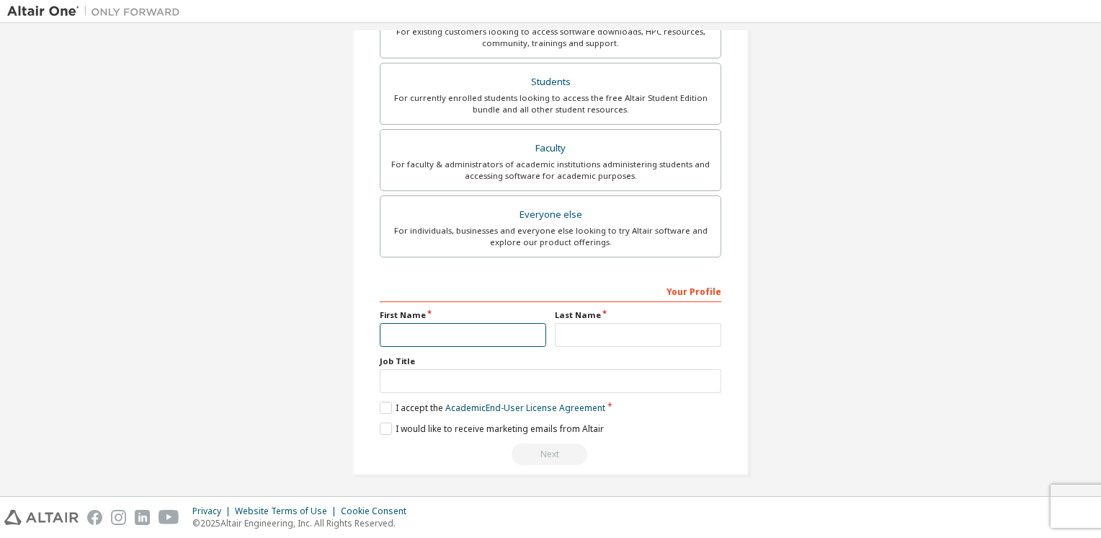
click at [512, 337] on input "text" at bounding box center [463, 335] width 166 height 24
type input "****"
click at [597, 337] on input "text" at bounding box center [638, 335] width 166 height 24
type input "********"
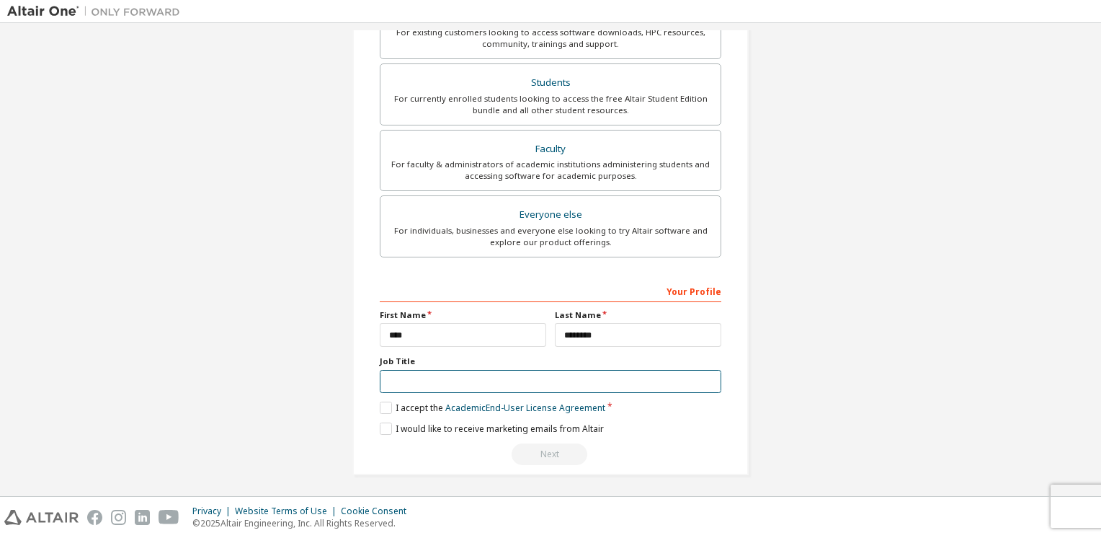
click at [473, 386] on input "text" at bounding box center [551, 382] width 342 height 24
type input "*******"
click at [389, 407] on label "I accept the Academic End-User License Agreement" at bounding box center [493, 407] width 226 height 12
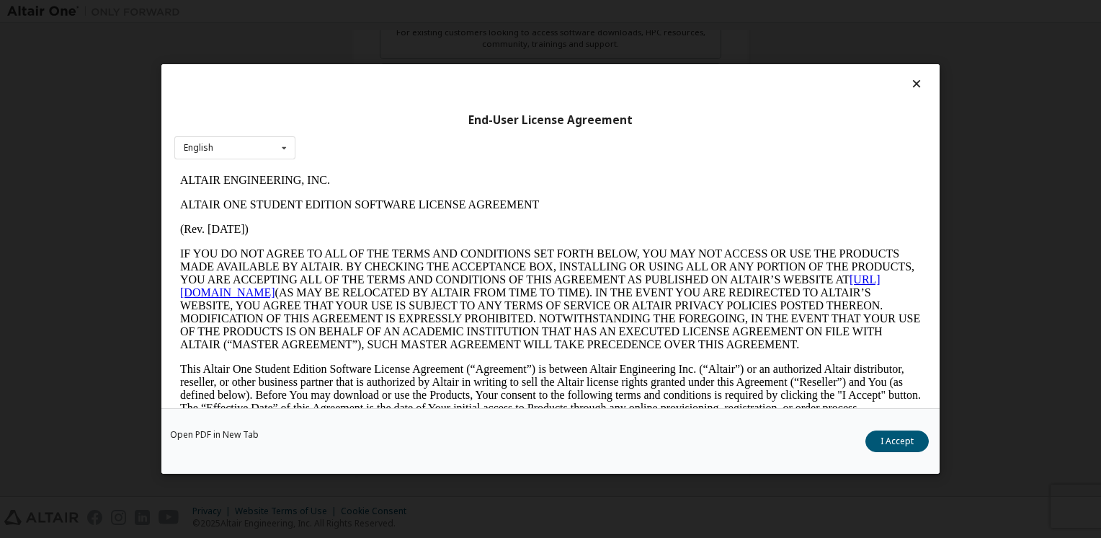
scroll to position [0, 0]
click at [896, 445] on button "I Accept" at bounding box center [896, 441] width 63 height 22
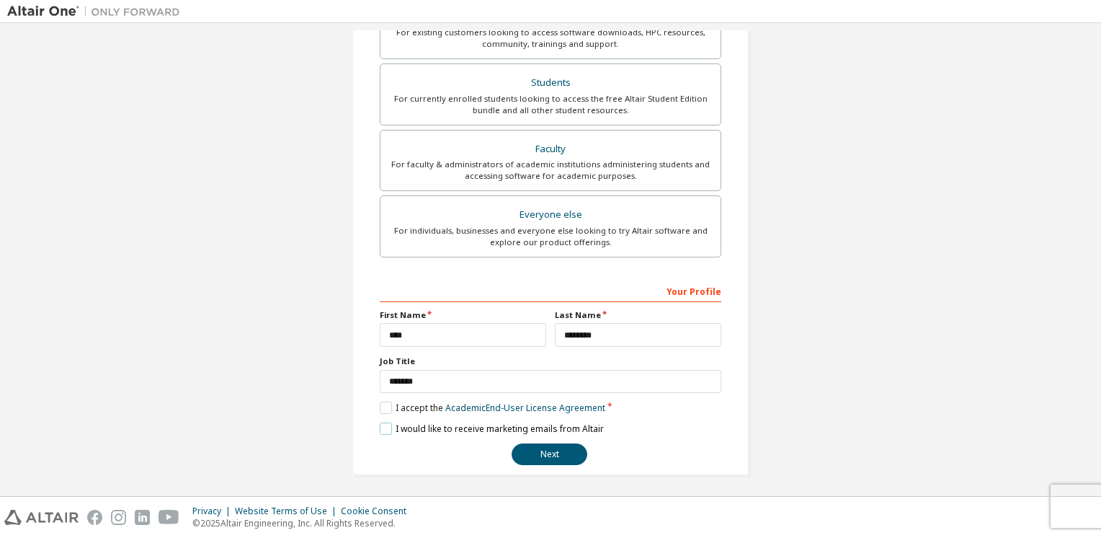
click at [382, 429] on label "I would like to receive marketing emails from Altair" at bounding box center [492, 428] width 224 height 12
click at [381, 427] on label "I would like to receive marketing emails from Altair" at bounding box center [492, 428] width 224 height 12
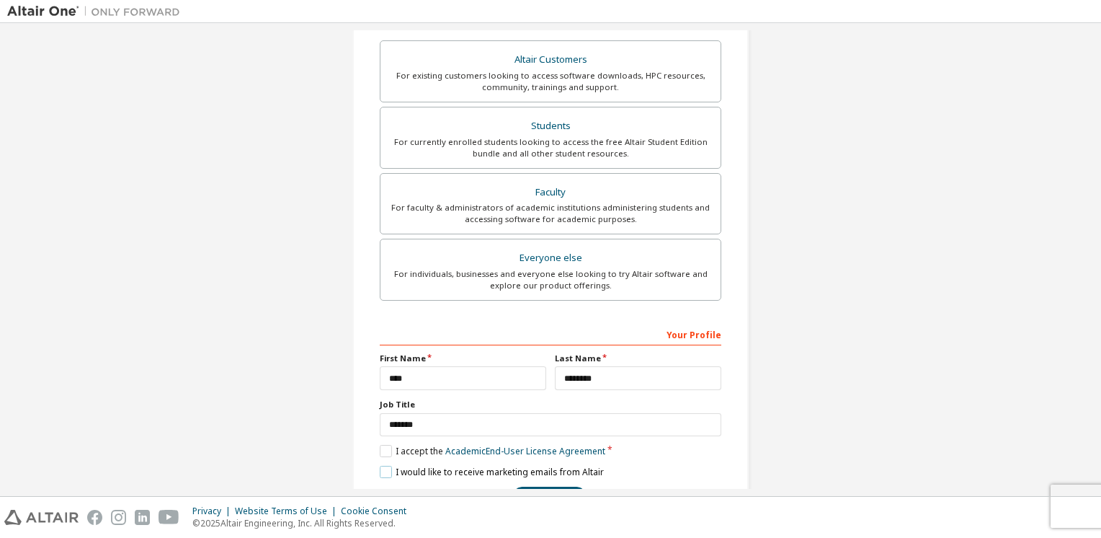
scroll to position [301, 0]
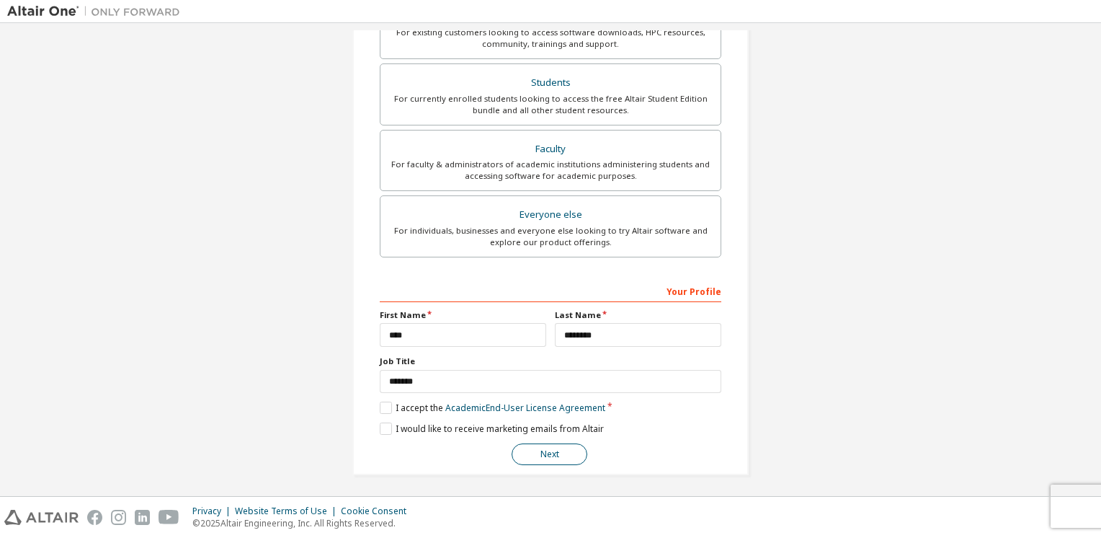
click at [533, 455] on button "Next" at bounding box center [550, 454] width 76 height 22
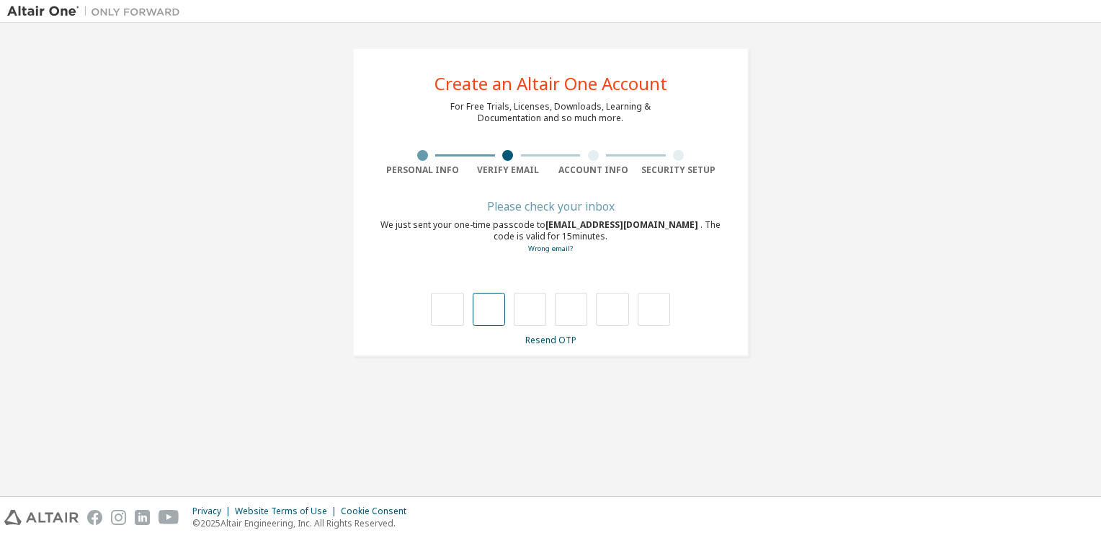
type input "*"
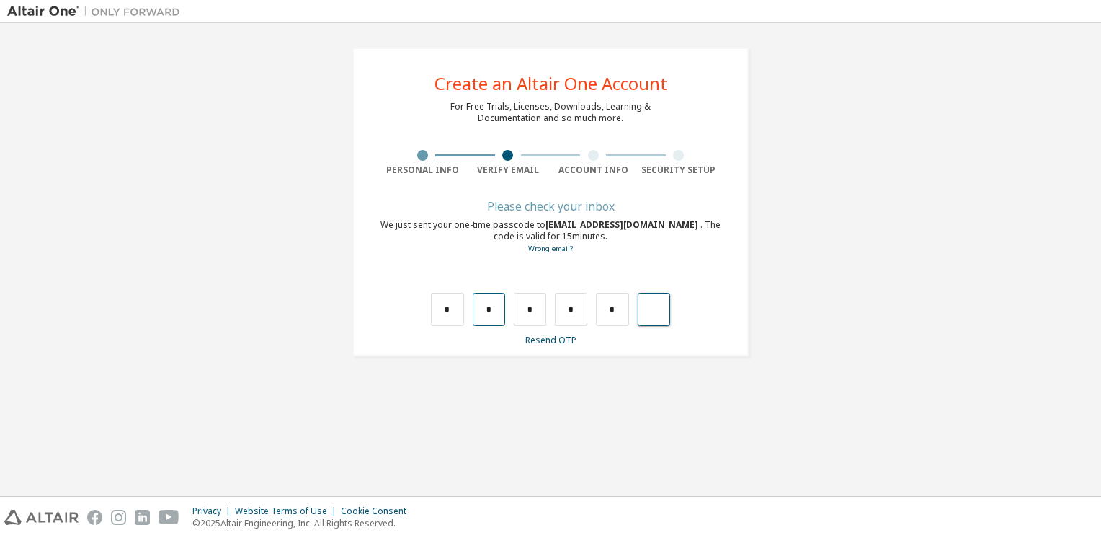
type input "*"
